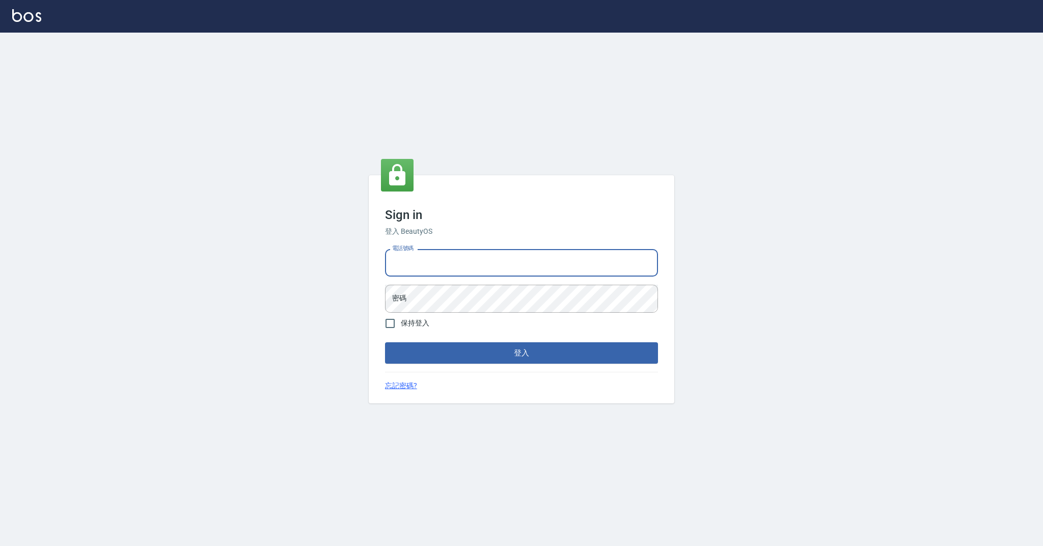
type input "0989368139"
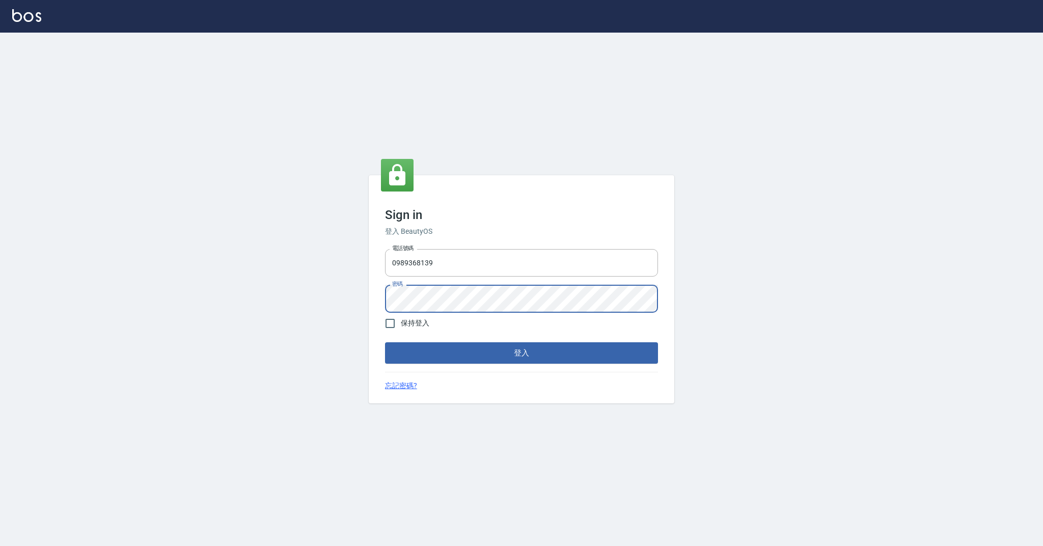
click at [521, 352] on button "登入" at bounding box center [521, 352] width 273 height 21
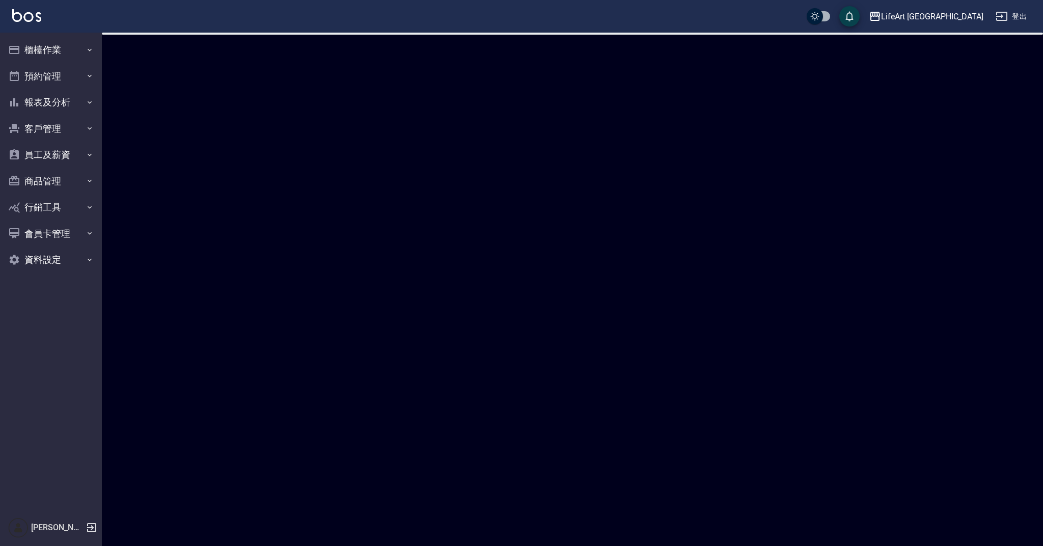
checkbox input "true"
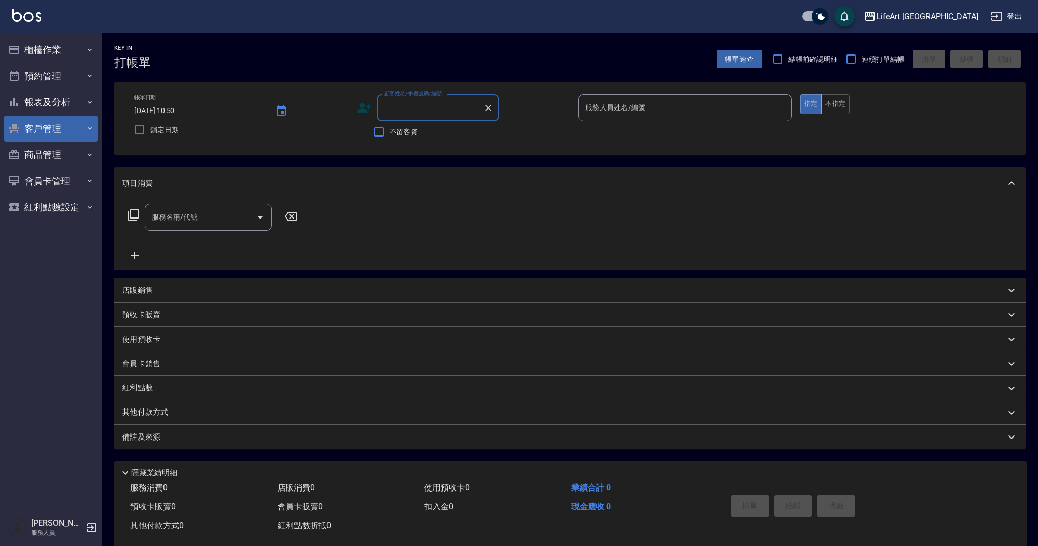
click at [55, 135] on button "客戶管理" at bounding box center [51, 129] width 94 height 26
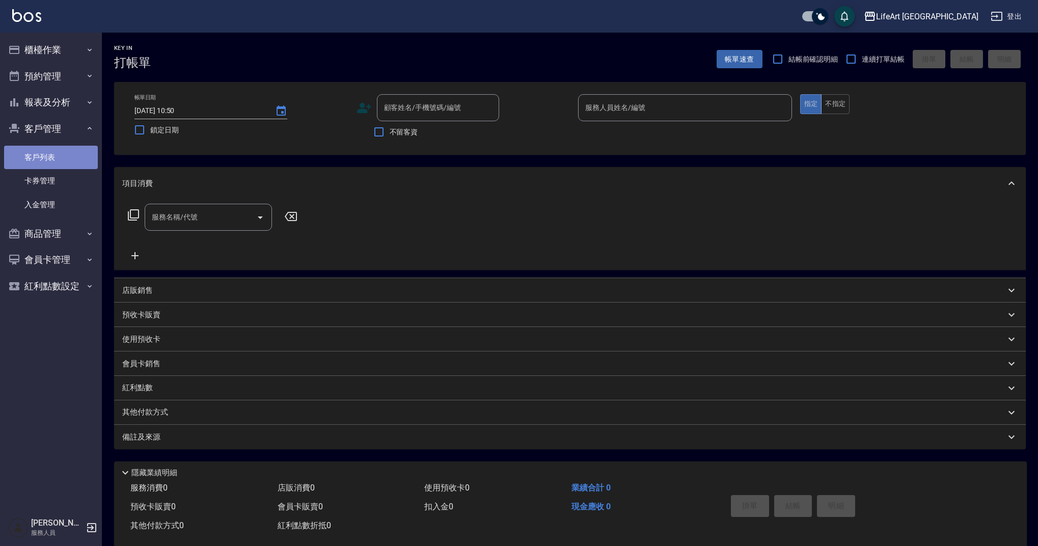
click at [65, 160] on link "客戶列表" at bounding box center [51, 157] width 94 height 23
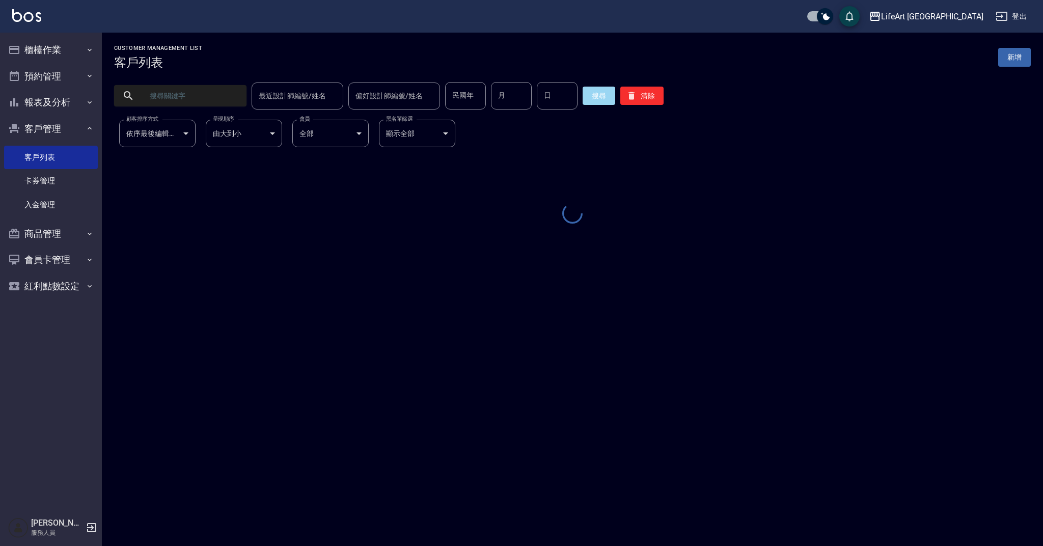
click at [198, 101] on input "text" at bounding box center [191, 95] width 96 height 27
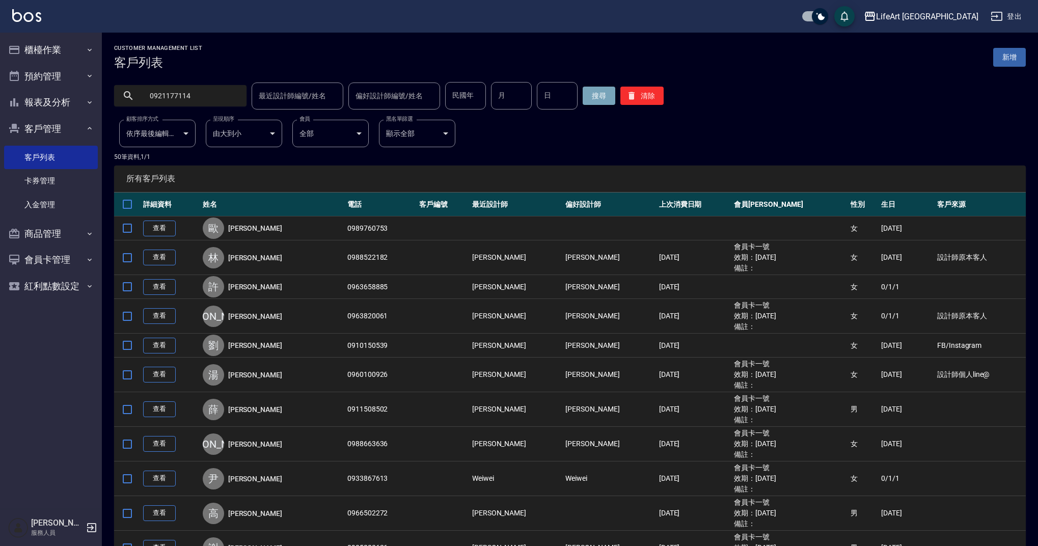
type input "0921177114"
click at [585, 97] on button "搜尋" at bounding box center [599, 96] width 33 height 18
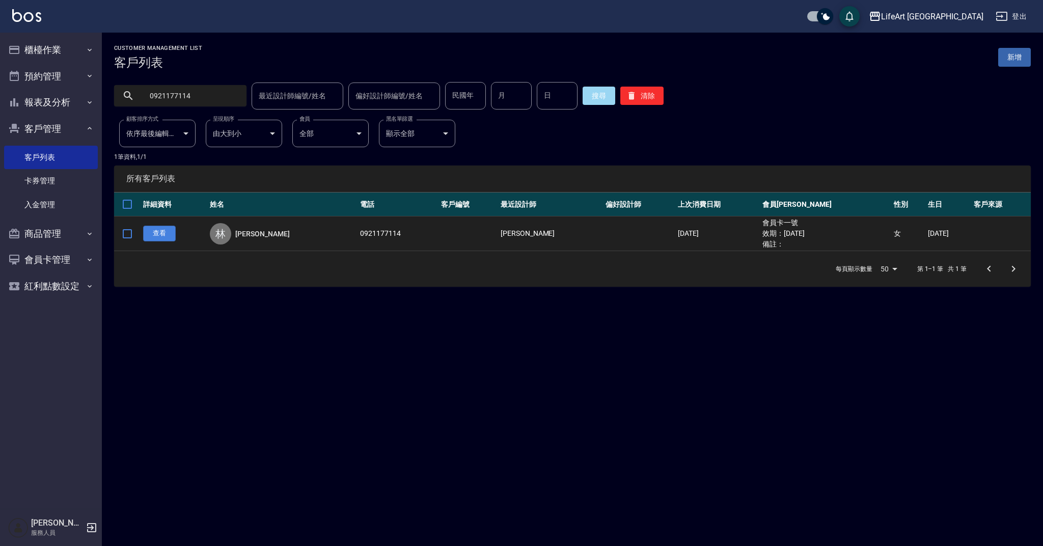
click at [160, 236] on link "查看" at bounding box center [159, 234] width 33 height 16
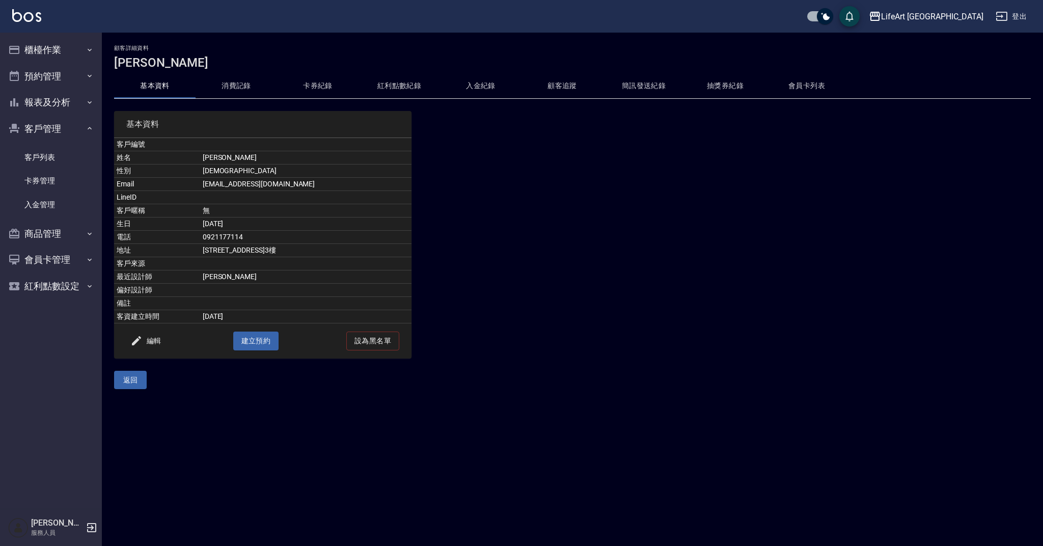
click at [335, 86] on button "卡券紀錄" at bounding box center [317, 86] width 81 height 24
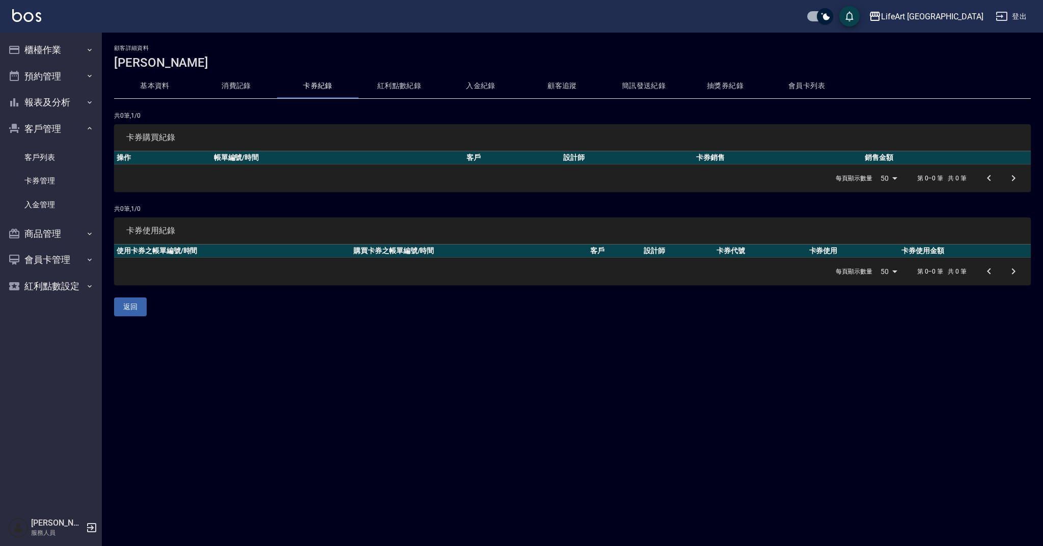
click at [812, 85] on button "會員卡列表" at bounding box center [806, 86] width 81 height 24
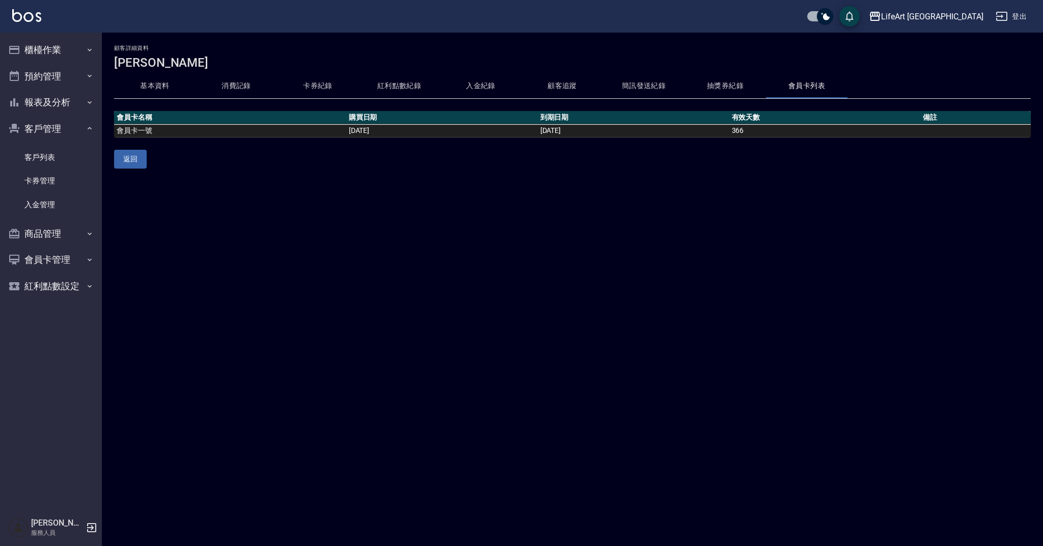
click at [231, 85] on button "消費記錄" at bounding box center [236, 86] width 81 height 24
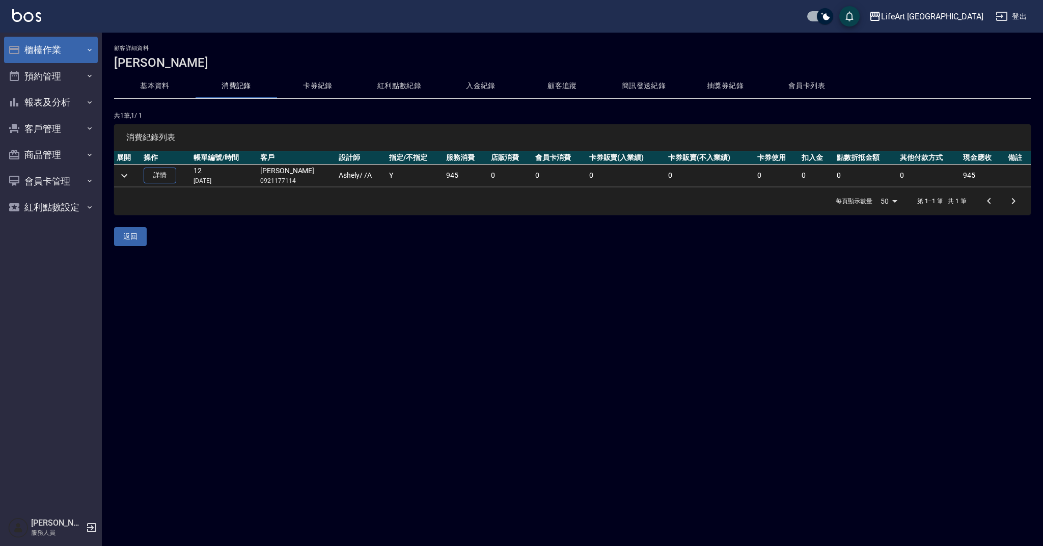
click at [93, 58] on button "櫃檯作業" at bounding box center [51, 50] width 94 height 26
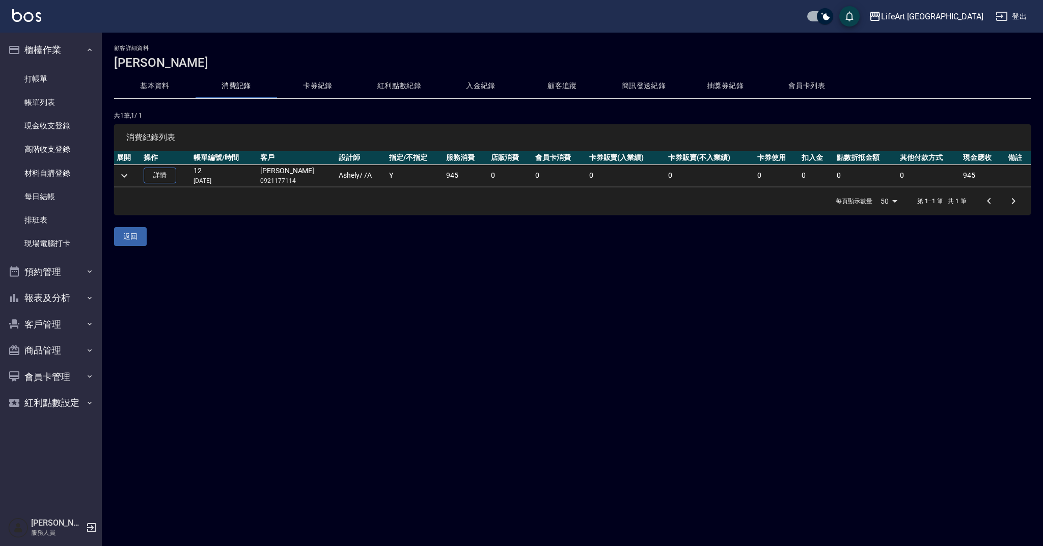
drag, startPoint x: 87, startPoint y: 77, endPoint x: 102, endPoint y: 77, distance: 15.3
click at [87, 77] on link "打帳單" at bounding box center [51, 78] width 94 height 23
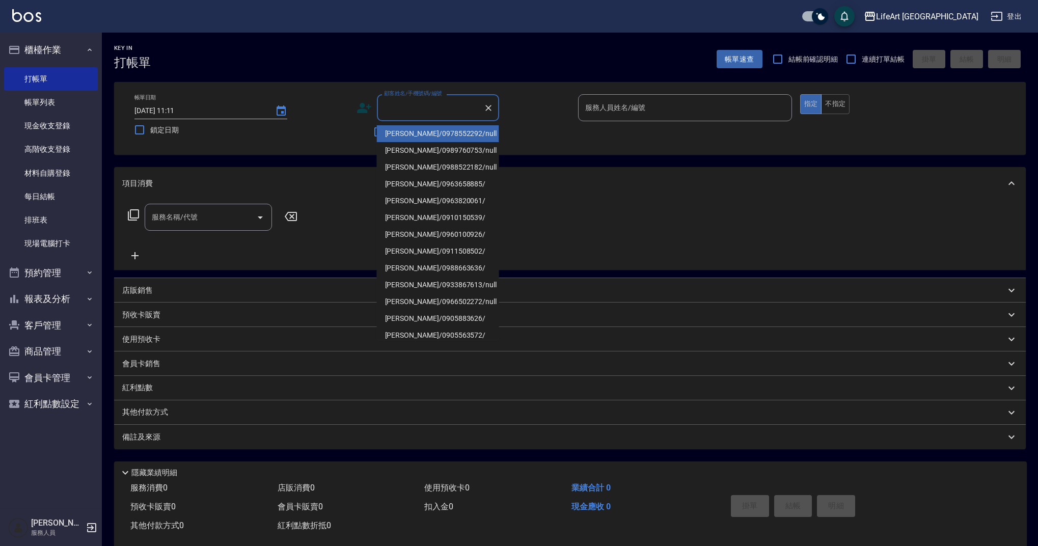
click at [416, 112] on input "顧客姓名/手機號碼/編號" at bounding box center [430, 108] width 98 height 18
click at [422, 111] on input "顧客姓名/手機號碼/編號" at bounding box center [430, 108] width 98 height 18
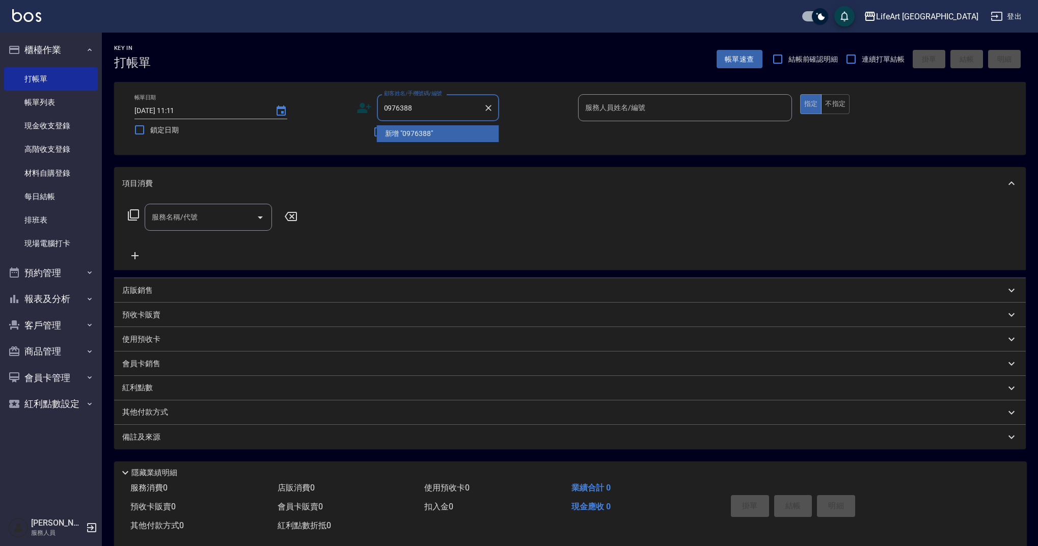
type input "0976388"
click at [434, 111] on input "顧客姓名/手機號碼/編號" at bounding box center [430, 108] width 98 height 18
click at [448, 134] on li "楊蕓綺/0976388317/null" at bounding box center [438, 133] width 122 height 17
type input "楊蕓綺/0976388317/null"
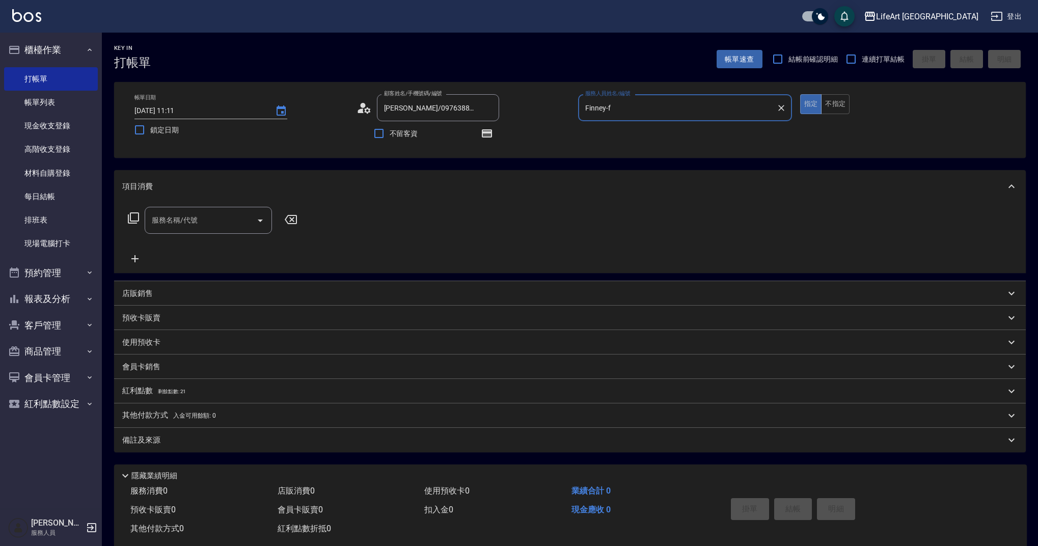
type input "Finney-f"
click at [495, 131] on button "button" at bounding box center [487, 133] width 24 height 24
click at [488, 139] on icon "button" at bounding box center [487, 133] width 12 height 12
click at [364, 112] on icon at bounding box center [367, 110] width 6 height 6
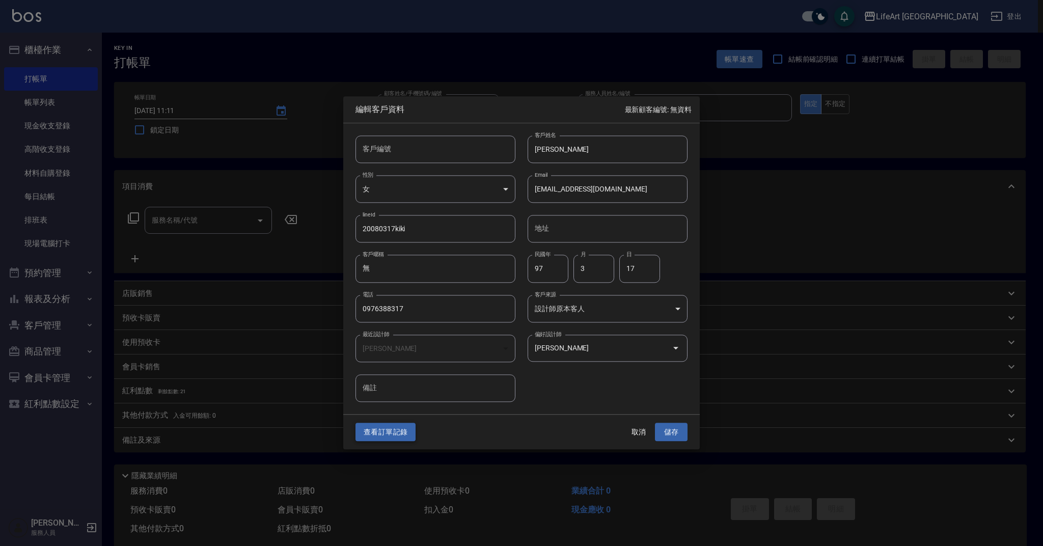
click at [389, 430] on button "查看訂單記錄" at bounding box center [385, 432] width 60 height 19
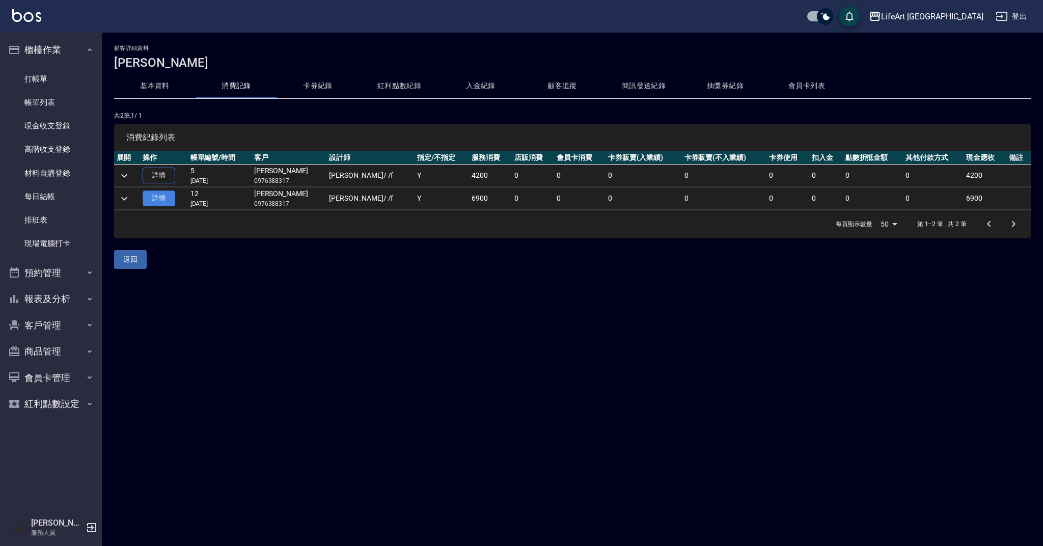
click at [167, 202] on link "詳情" at bounding box center [159, 198] width 33 height 16
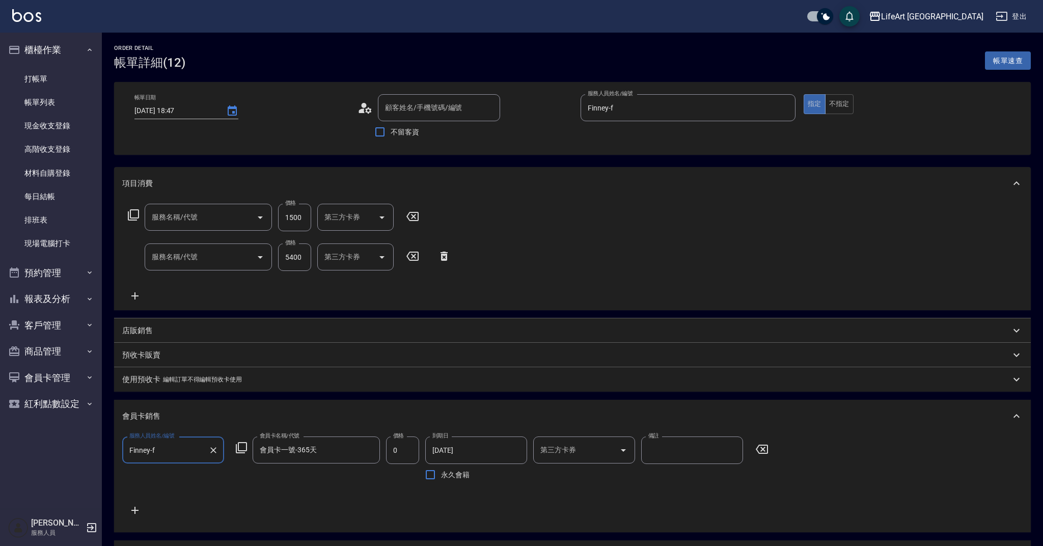
type input "2024/11/23 18:47"
type input "Finney-f"
type input "13"
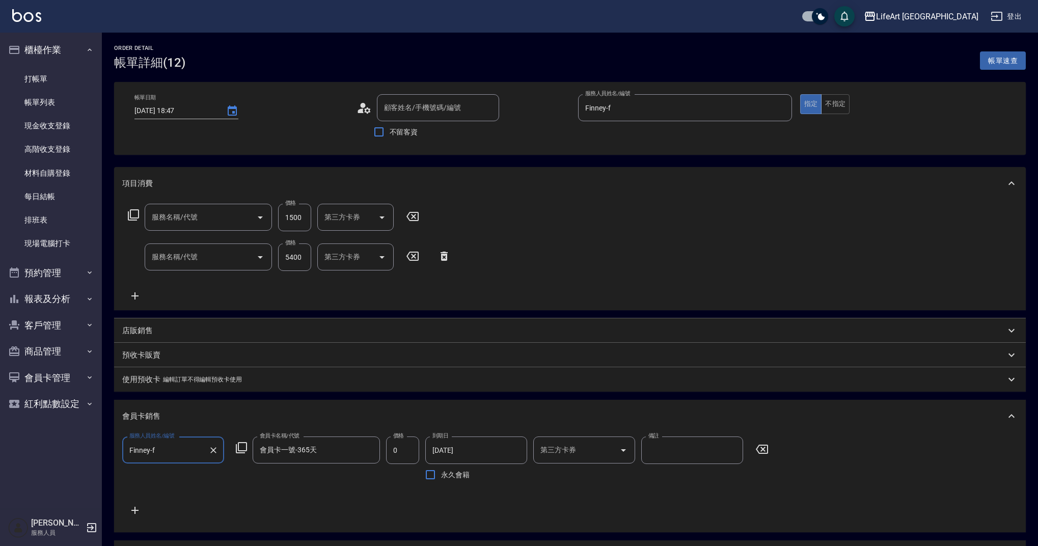
type input "楊蕓綺/0976388317/null"
type input "605米樂絲護髮(605)"
type input "501 燙髮(501)"
